Goal: Information Seeking & Learning: Learn about a topic

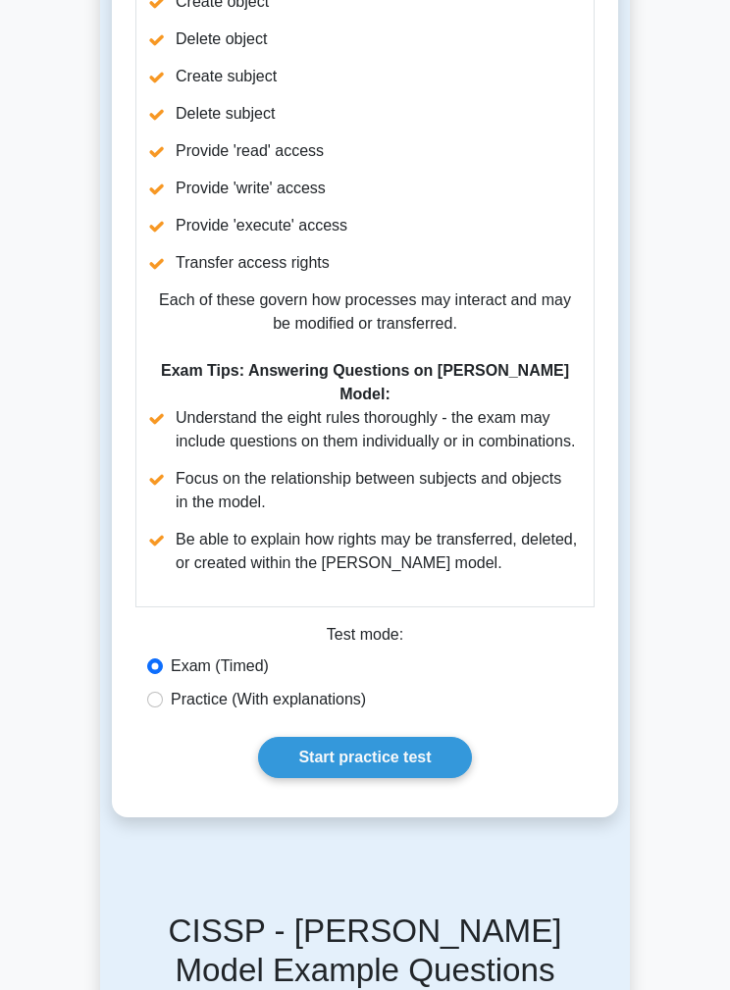
scroll to position [1208, 0]
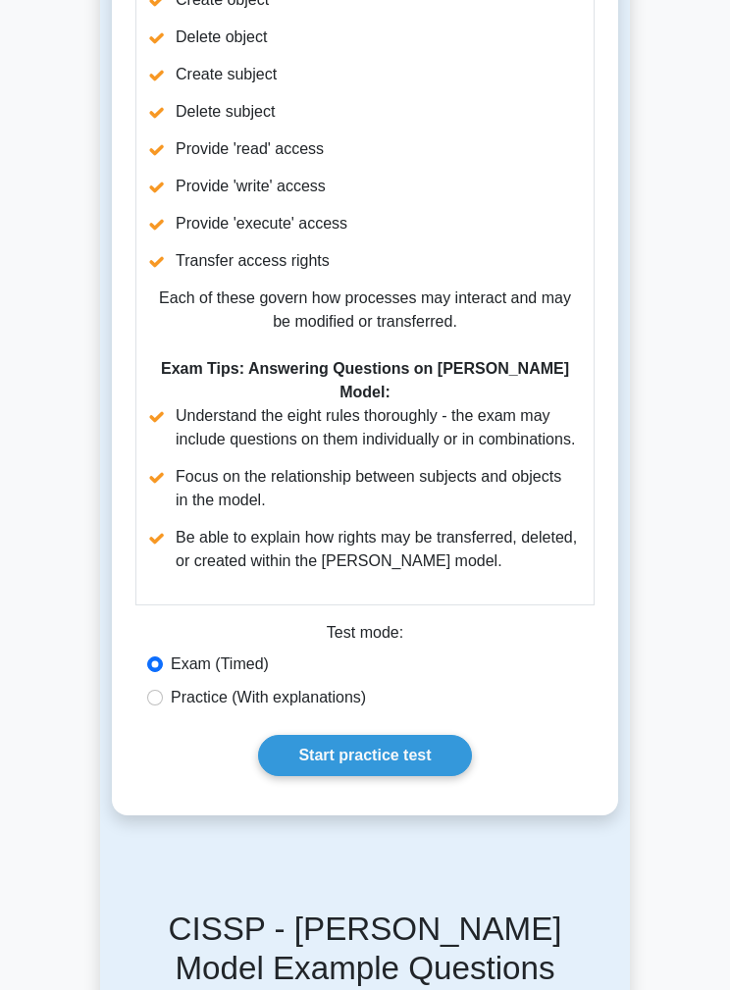
click at [315, 776] on link "Start practice test" at bounding box center [364, 755] width 213 height 41
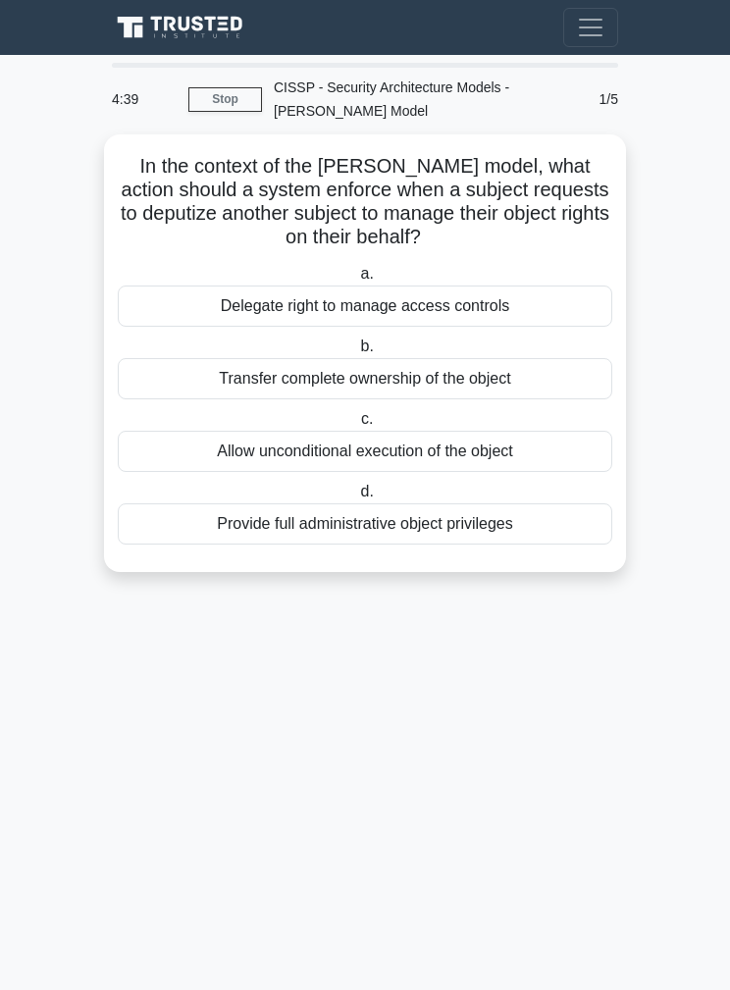
click at [543, 455] on div "Allow unconditional execution of the object" at bounding box center [365, 451] width 494 height 41
click at [357, 426] on input "c. Allow unconditional execution of the object" at bounding box center [357, 419] width 0 height 13
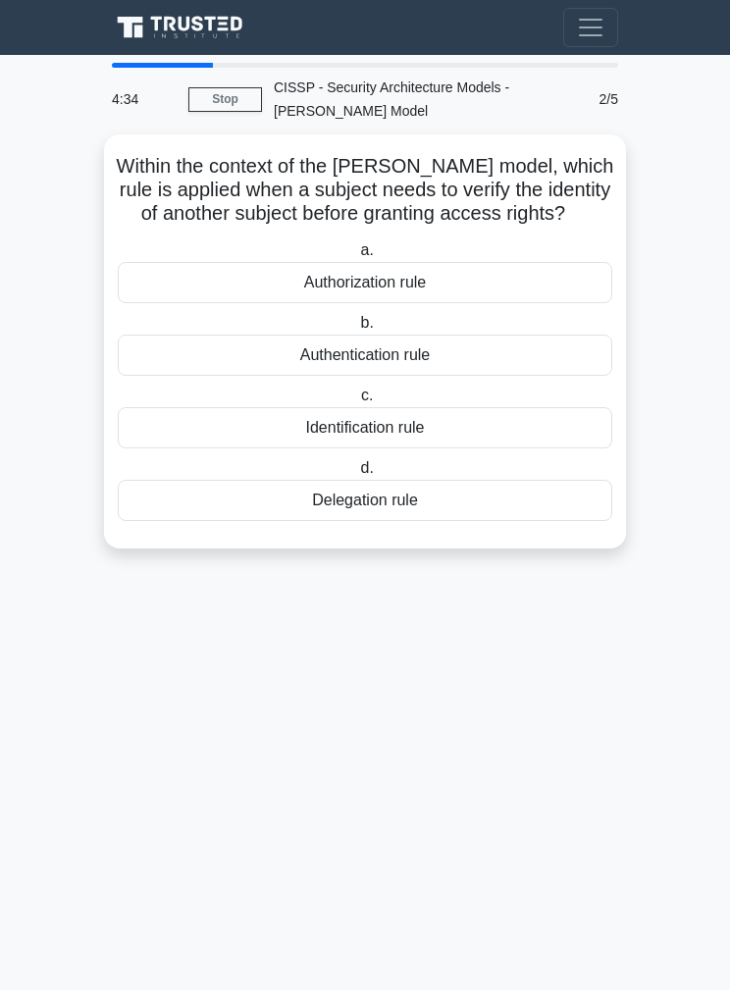
click at [349, 664] on main "4:34 Stop CISSP - Security Architecture Models - Graham-Denning Model Expert 2/…" at bounding box center [365, 522] width 730 height 935
click at [571, 303] on div "Authorization rule" at bounding box center [365, 282] width 494 height 41
click at [356, 257] on input "a. Authorization rule" at bounding box center [356, 250] width 0 height 13
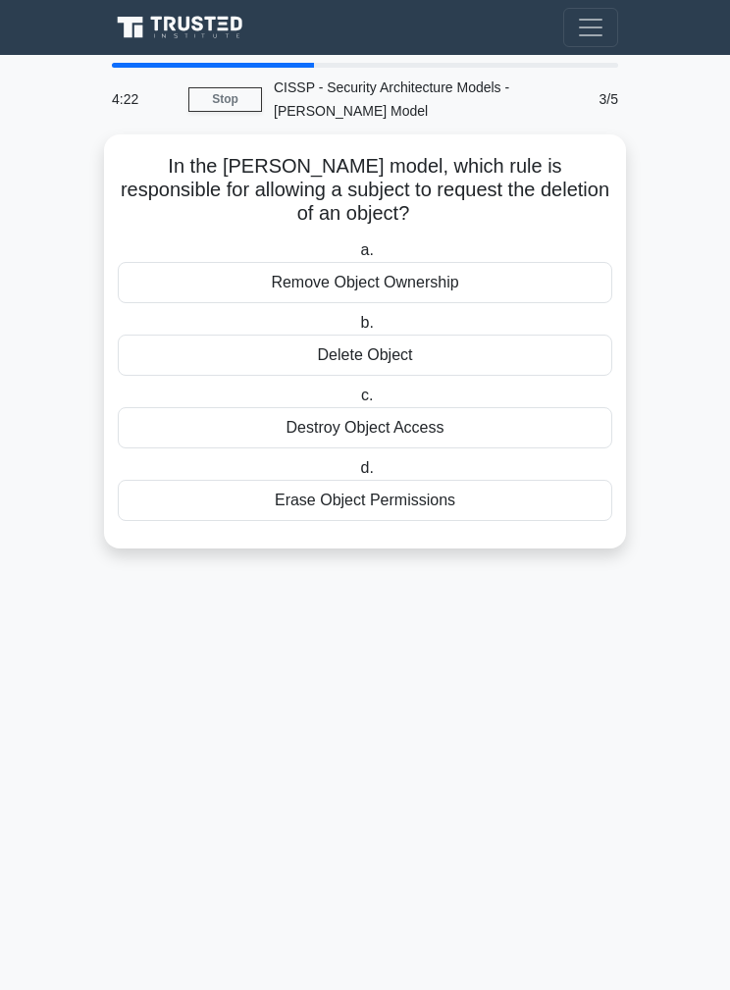
click at [576, 353] on div "Delete Object" at bounding box center [365, 355] width 494 height 41
click at [356, 330] on input "b. Delete Object" at bounding box center [356, 323] width 0 height 13
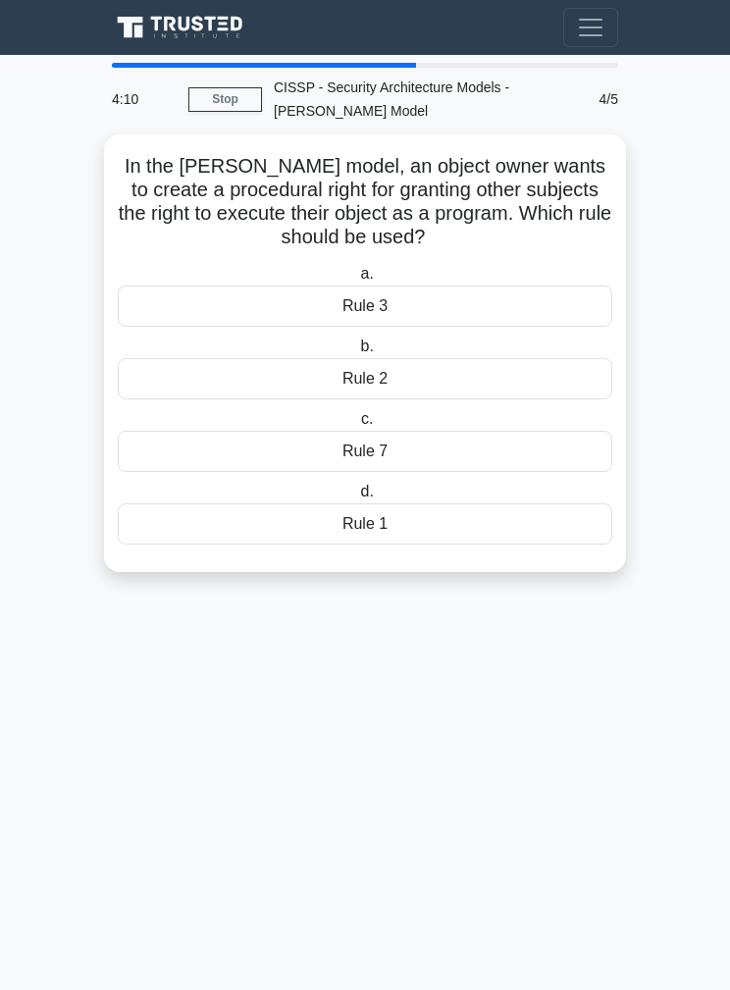
click at [567, 385] on div "Rule 2" at bounding box center [365, 378] width 494 height 41
click at [356, 353] on input "b. Rule 2" at bounding box center [356, 346] width 0 height 13
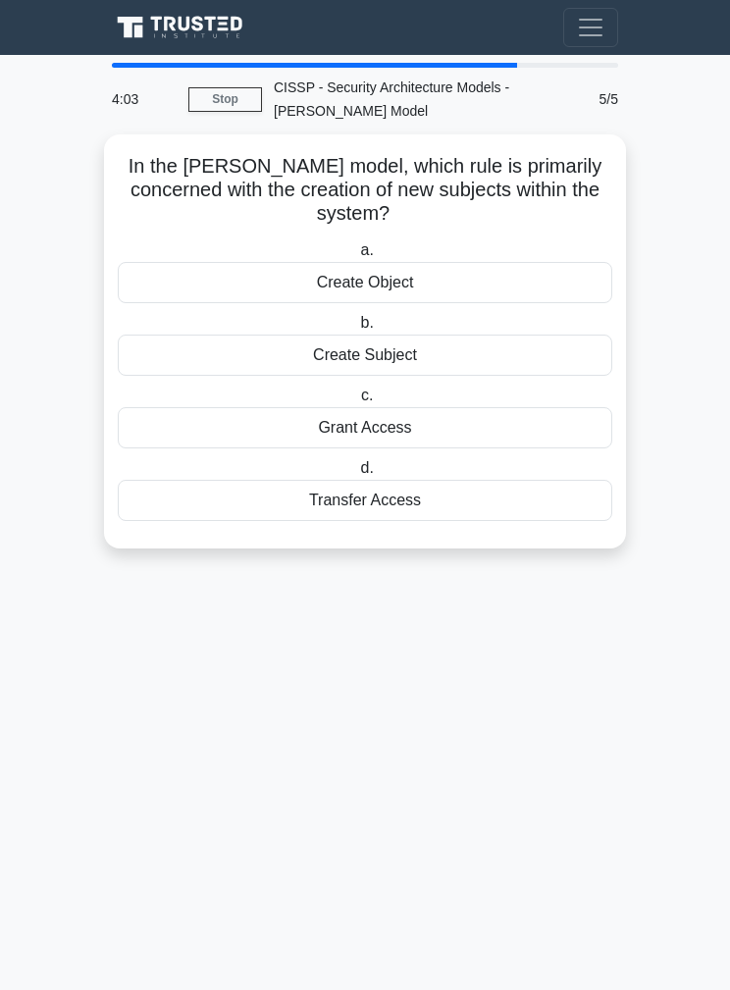
click at [510, 511] on div "Transfer Access" at bounding box center [365, 500] width 494 height 41
click at [356, 475] on input "d. Transfer Access" at bounding box center [356, 468] width 0 height 13
